Goal: Task Accomplishment & Management: Manage account settings

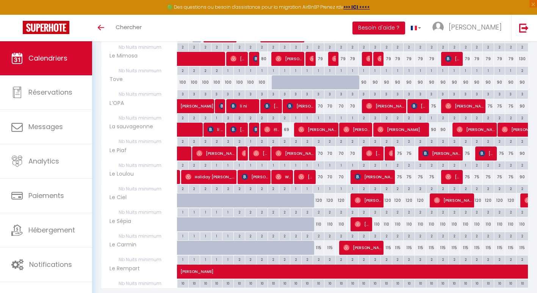
scroll to position [384, 0]
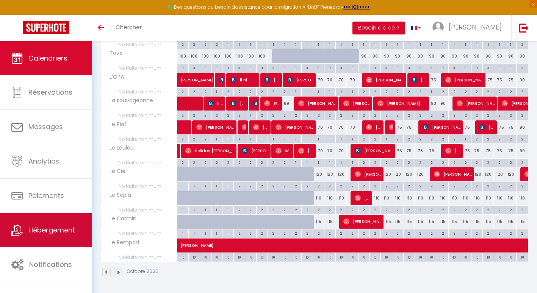
click at [59, 223] on link "Hébergement" at bounding box center [46, 230] width 92 height 34
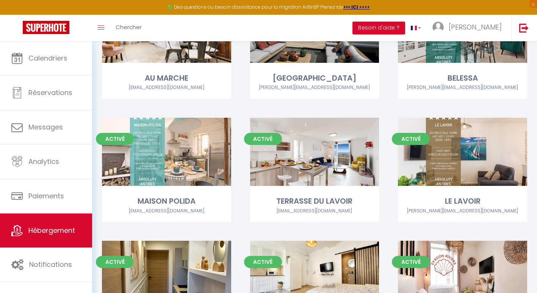
scroll to position [105, 0]
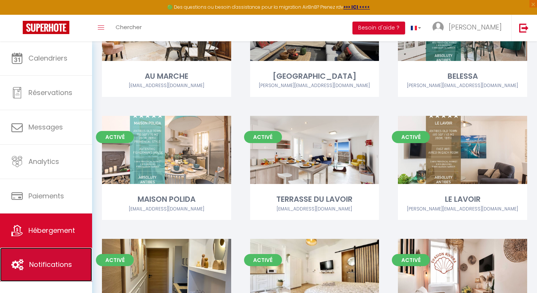
click at [44, 270] on span "Notifications" at bounding box center [50, 264] width 43 height 9
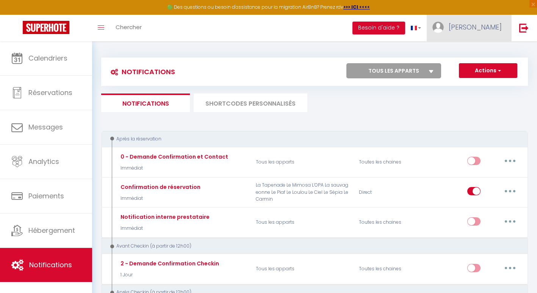
click at [481, 34] on link "[PERSON_NAME]" at bounding box center [469, 28] width 85 height 27
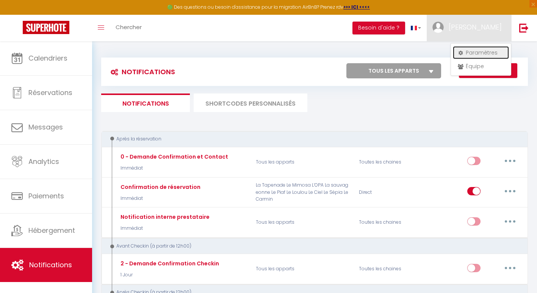
click at [475, 51] on link "Paramètres" at bounding box center [481, 52] width 56 height 13
select select "28"
select select "fr"
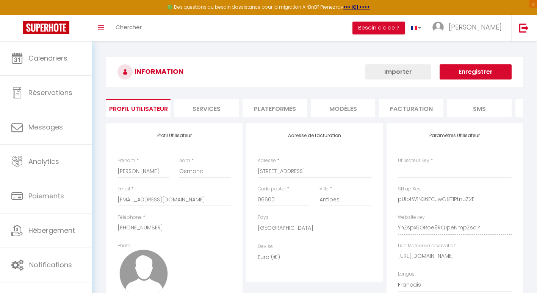
type input "pUIotW1N36ECJwG8T1PtnuZ2E"
type input "YnZspx5ORoe9RQ1peNmpZsciY"
type input "[URL][DOMAIN_NAME]"
select select "fr"
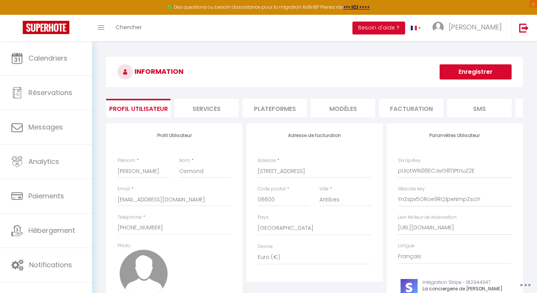
click at [287, 111] on li "Plateformes" at bounding box center [275, 108] width 64 height 19
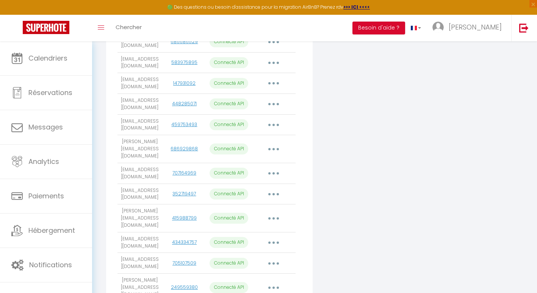
scroll to position [256, 0]
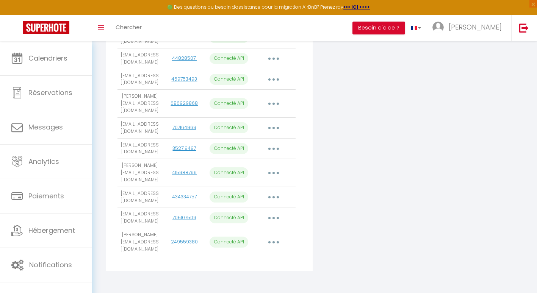
click at [273, 243] on icon "button" at bounding box center [274, 242] width 2 height 2
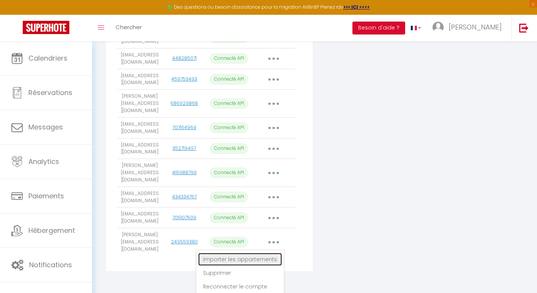
click at [265, 260] on link "Importer les appartements" at bounding box center [240, 259] width 84 height 13
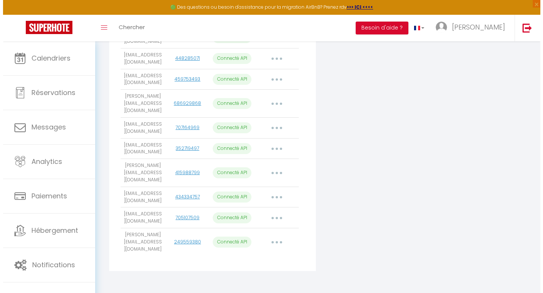
scroll to position [249, 0]
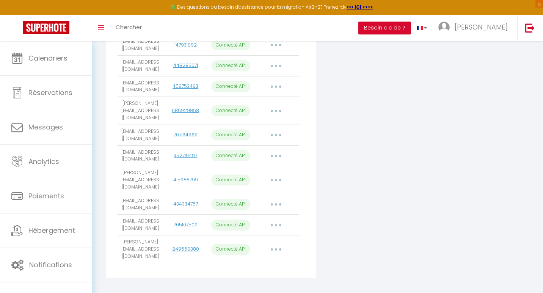
select select "78005"
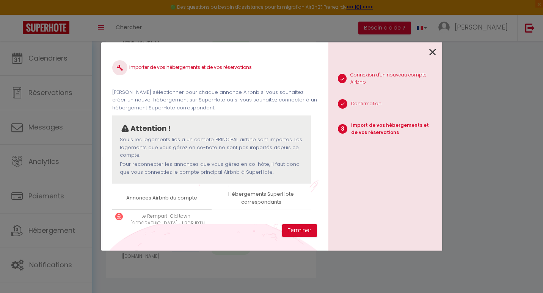
scroll to position [58, 0]
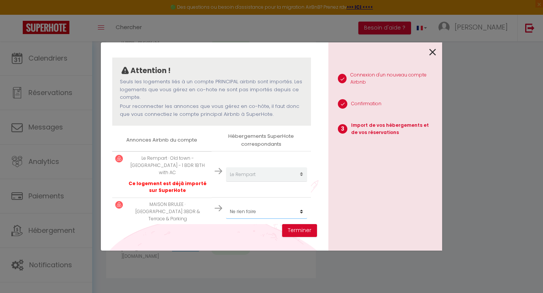
click at [251, 206] on select "Créer un nouvel hébergement Ne rien faire AU [GEOGRAPHIC_DATA] [GEOGRAPHIC_DATA…" at bounding box center [266, 212] width 81 height 14
select select "create_new"
click at [226, 205] on select "Créer un nouvel hébergement Ne rien faire AU [GEOGRAPHIC_DATA] [GEOGRAPHIC_DATA…" at bounding box center [266, 212] width 81 height 14
drag, startPoint x: 302, startPoint y: 231, endPoint x: 251, endPoint y: 229, distance: 51.2
click at [251, 229] on div "Importer de vos hébergements et de vos réservations [PERSON_NAME] sélectionner …" at bounding box center [214, 146] width 227 height 208
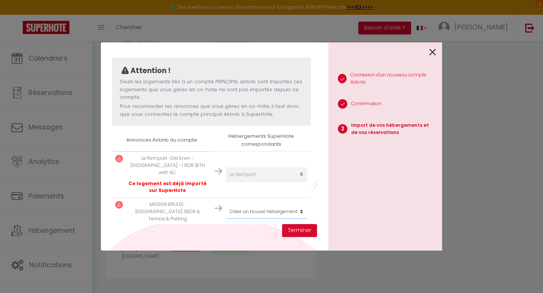
click at [258, 205] on select "Créer un nouvel hébergement Ne rien faire AU [GEOGRAPHIC_DATA] [GEOGRAPHIC_DATA…" at bounding box center [266, 212] width 81 height 14
click at [226, 205] on select "Créer un nouvel hébergement Ne rien faire AU [GEOGRAPHIC_DATA] [GEOGRAPHIC_DATA…" at bounding box center [266, 212] width 81 height 14
click at [271, 206] on select "Créer un nouvel hébergement Ne rien faire AU [GEOGRAPHIC_DATA] [GEOGRAPHIC_DATA…" at bounding box center [266, 212] width 81 height 14
click at [227, 223] on div "Importer de vos hébergements et de vos réservations [PERSON_NAME] sélectionner …" at bounding box center [214, 139] width 205 height 171
click at [242, 207] on select "Créer un nouvel hébergement Ne rien faire AU [GEOGRAPHIC_DATA] [GEOGRAPHIC_DATA…" at bounding box center [266, 212] width 81 height 14
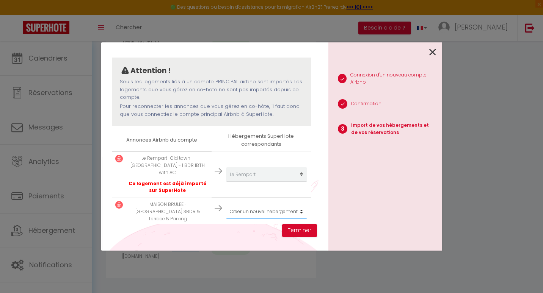
click at [226, 205] on select "Créer un nouvel hébergement Ne rien faire AU [GEOGRAPHIC_DATA] [GEOGRAPHIC_DATA…" at bounding box center [266, 212] width 81 height 14
click at [300, 232] on button "Terminer" at bounding box center [299, 230] width 35 height 13
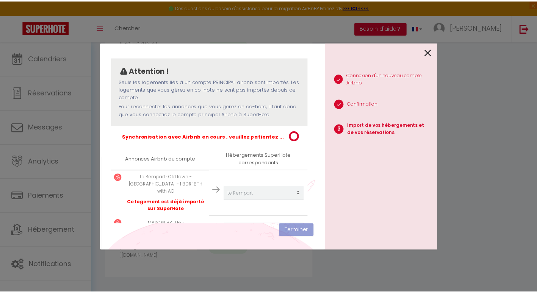
scroll to position [77, 0]
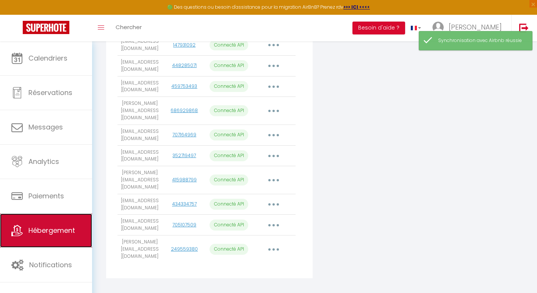
click at [61, 235] on span "Hébergement" at bounding box center [51, 230] width 47 height 9
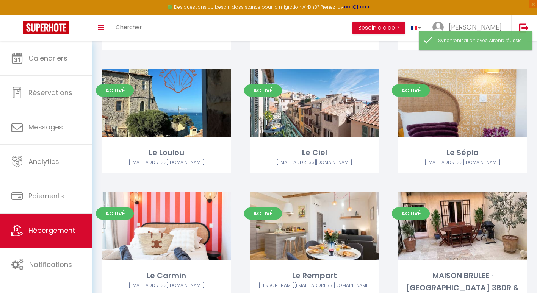
scroll to position [700, 0]
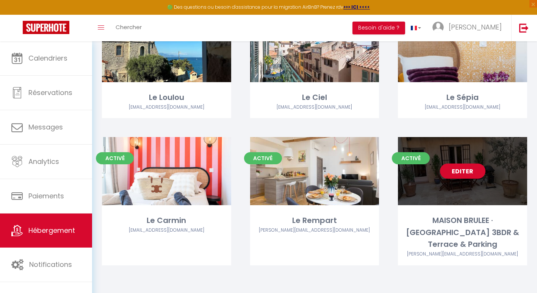
click at [470, 171] on link "Editer" at bounding box center [462, 171] width 45 height 15
select select "3"
select select "2"
select select "1"
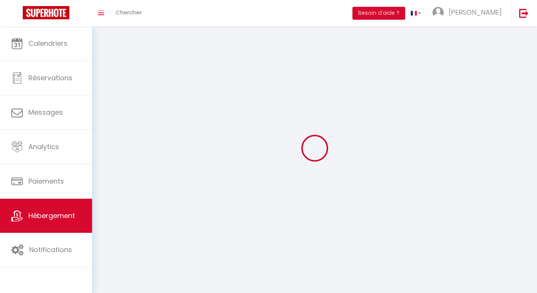
select select
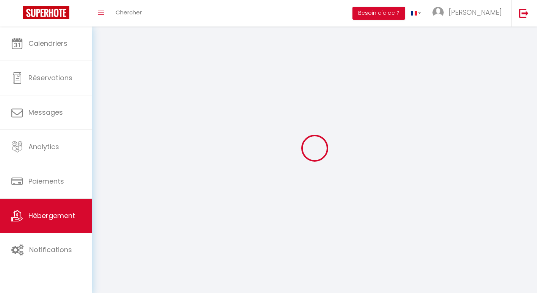
checkbox input "false"
select select
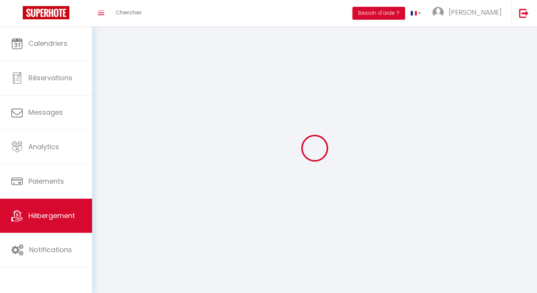
select select
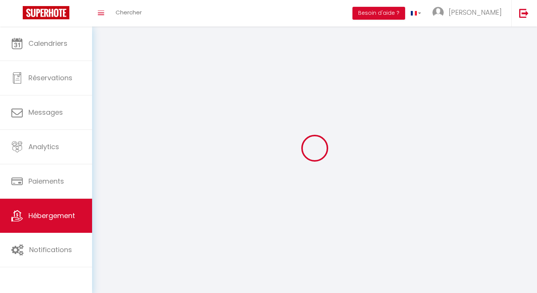
select select
checkbox input "false"
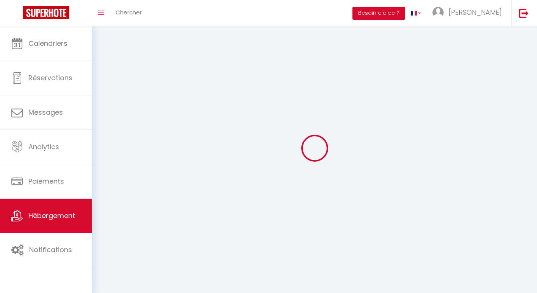
select select
select select "1"
select select
select select "28"
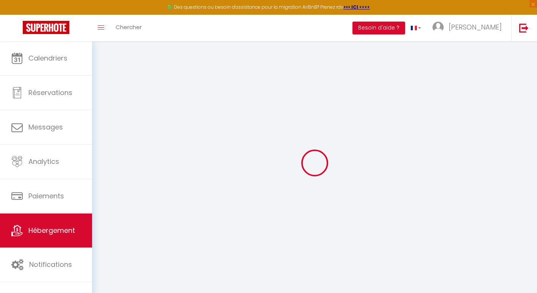
select select
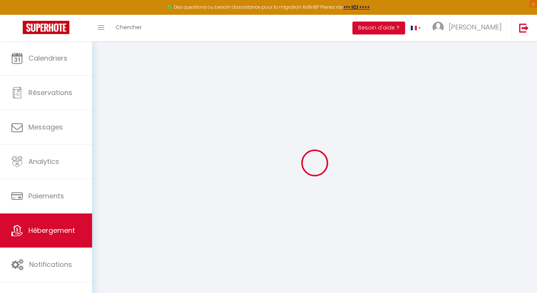
select select
checkbox input "false"
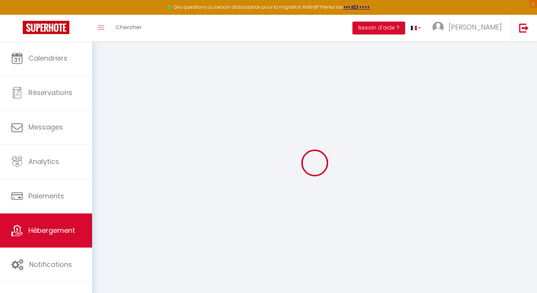
select select
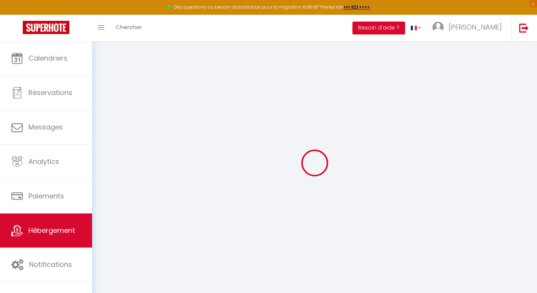
select select
checkbox input "false"
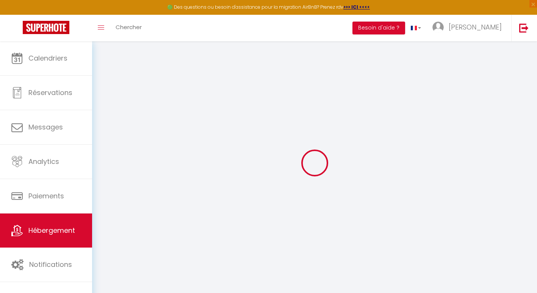
checkbox input "false"
select select
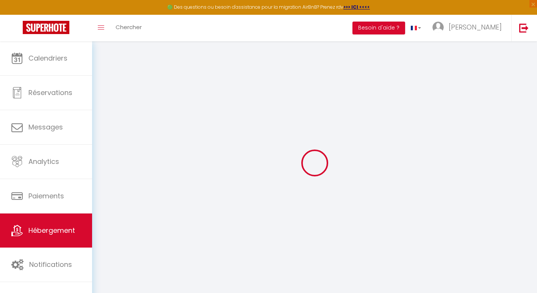
select select
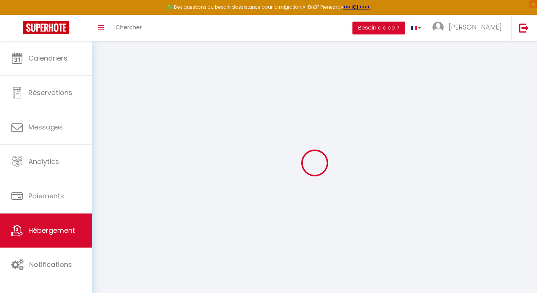
checkbox input "false"
select select
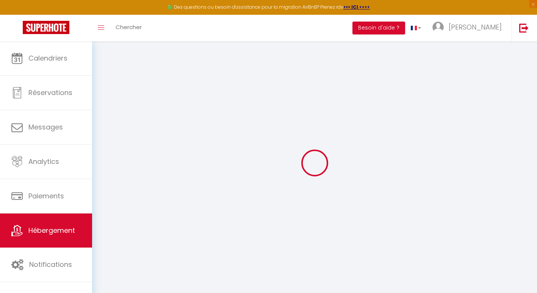
select select
type input "MAISON BRULEE · [GEOGRAPHIC_DATA] 3BDR & Terrace & Parking"
select select "houses"
select select "6"
select select "3"
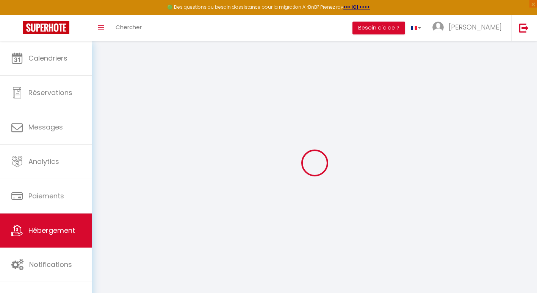
select select "4"
type input "600"
type input "315"
select select
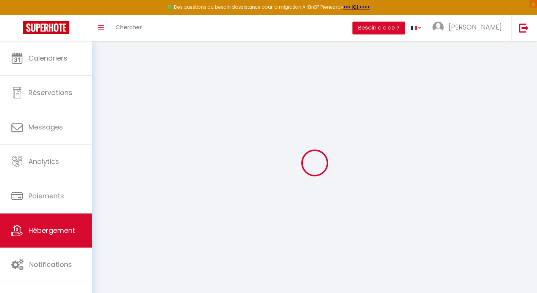
select select
type input "[STREET_ADDRESS]"
type input "06600"
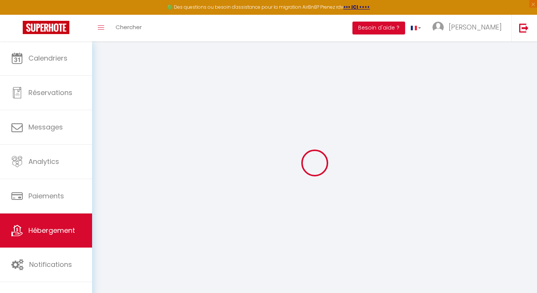
type input "Antibes"
type input "[EMAIL_ADDRESS][DOMAIN_NAME]"
select select
checkbox input "false"
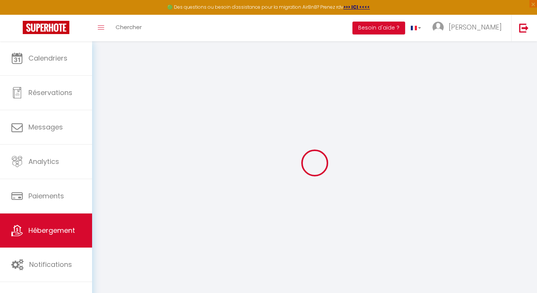
checkbox input "false"
type input "0"
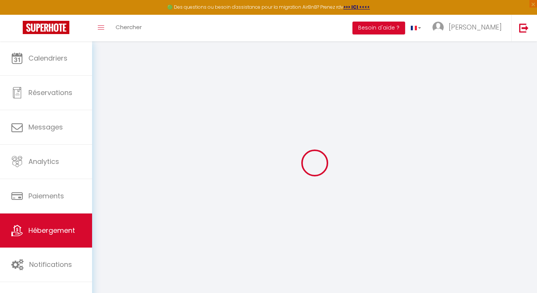
type input "0"
select select
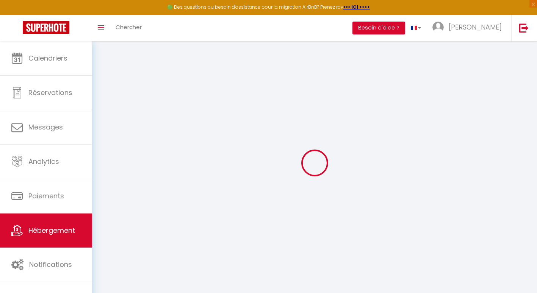
select select
checkbox input "false"
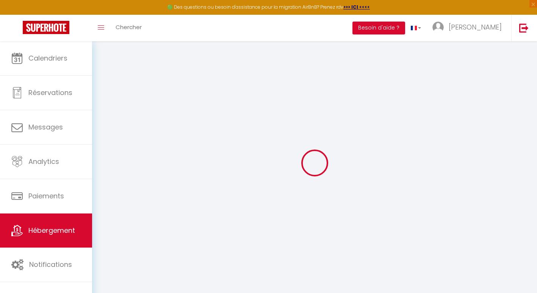
checkbox input "false"
select select
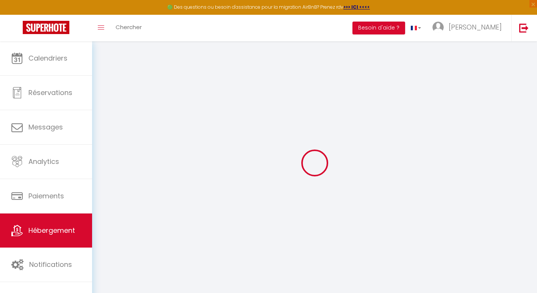
select select
checkbox input "false"
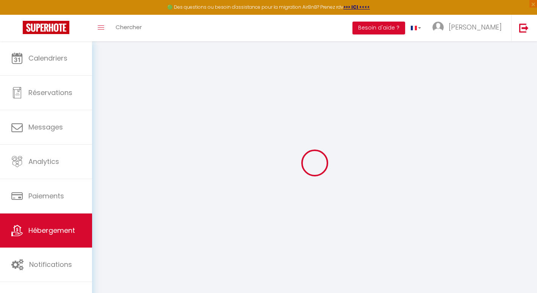
checkbox input "false"
select select
checkbox input "false"
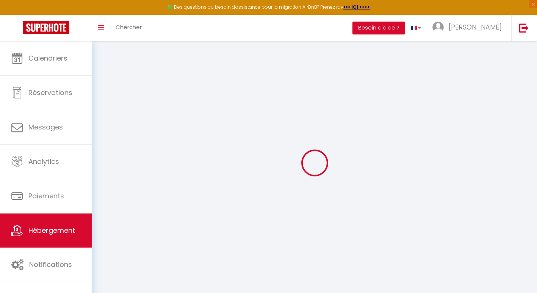
checkbox input "false"
select select
checkbox input "false"
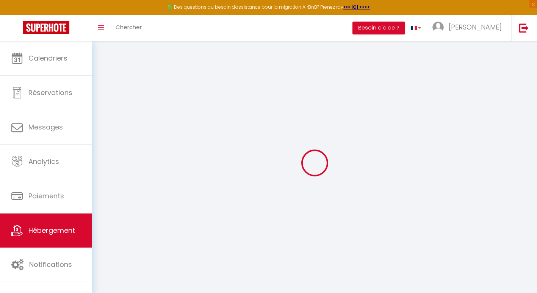
checkbox input "false"
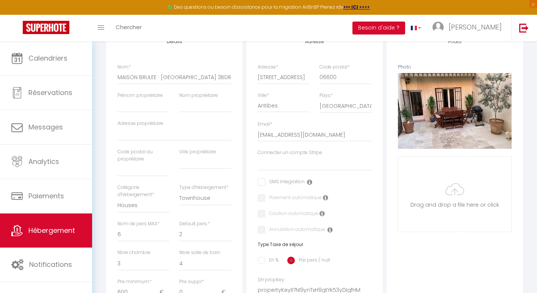
select select
checkbox input "false"
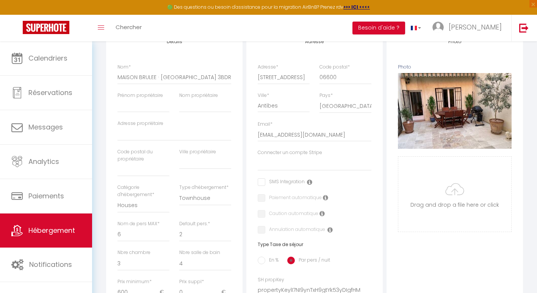
select select "1"
select select "EUR"
select select
select select "22242-39075006"
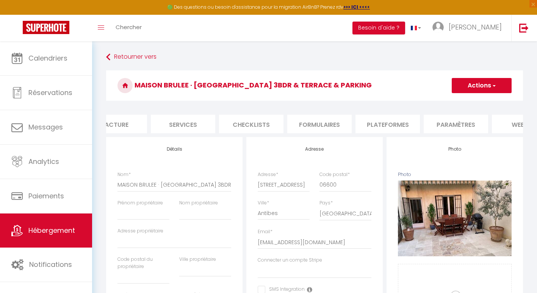
scroll to position [0, 160]
click at [368, 123] on li "Plateformes" at bounding box center [387, 124] width 64 height 19
select select
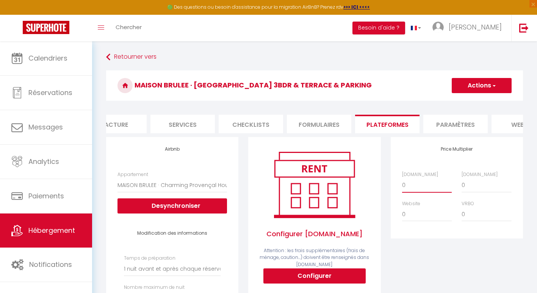
click at [424, 190] on select "0 + 1 % + 2 % + 3 % + 4 % + 5 % + 6 % + 7 % + 8 % + 9 %" at bounding box center [427, 185] width 50 height 14
select select "+ 18 %"
click at [402, 184] on select "0 + 1 % + 2 % + 3 % + 4 % + 5 % + 6 % + 7 % + 8 % + 9 %" at bounding box center [427, 185] width 50 height 14
select select
click at [479, 90] on button "Actions" at bounding box center [482, 85] width 60 height 15
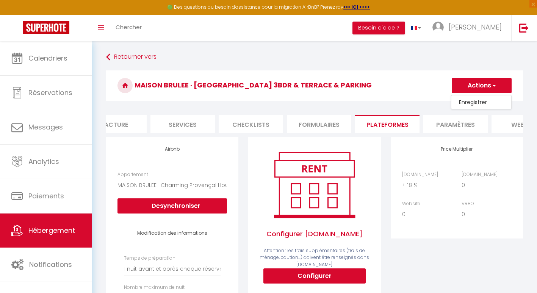
click at [478, 103] on link "Enregistrer" at bounding box center [481, 102] width 60 height 10
select select "1"
select select "EUR"
select select
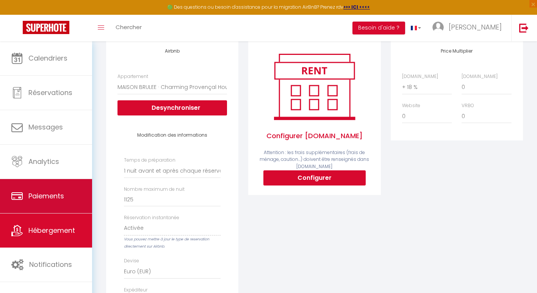
scroll to position [99, 0]
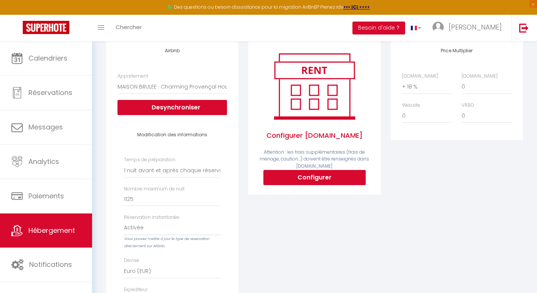
click at [163, 138] on h4 "Modification des informations" at bounding box center [172, 134] width 87 height 5
